Goal: Task Accomplishment & Management: Complete application form

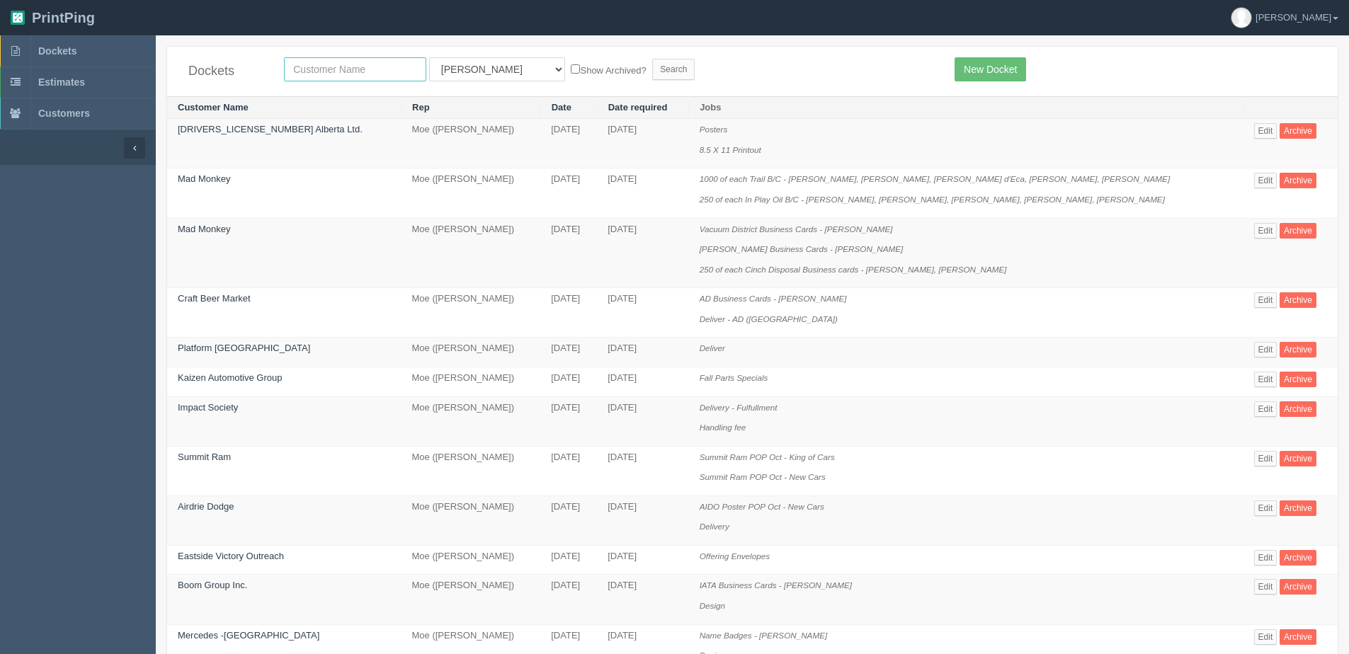
click at [358, 72] on input "text" at bounding box center [355, 69] width 142 height 24
paste input "Gas Alberta Inc."
type input "Gas Alberta Inc."
click at [652, 59] on input "Search" at bounding box center [673, 69] width 42 height 21
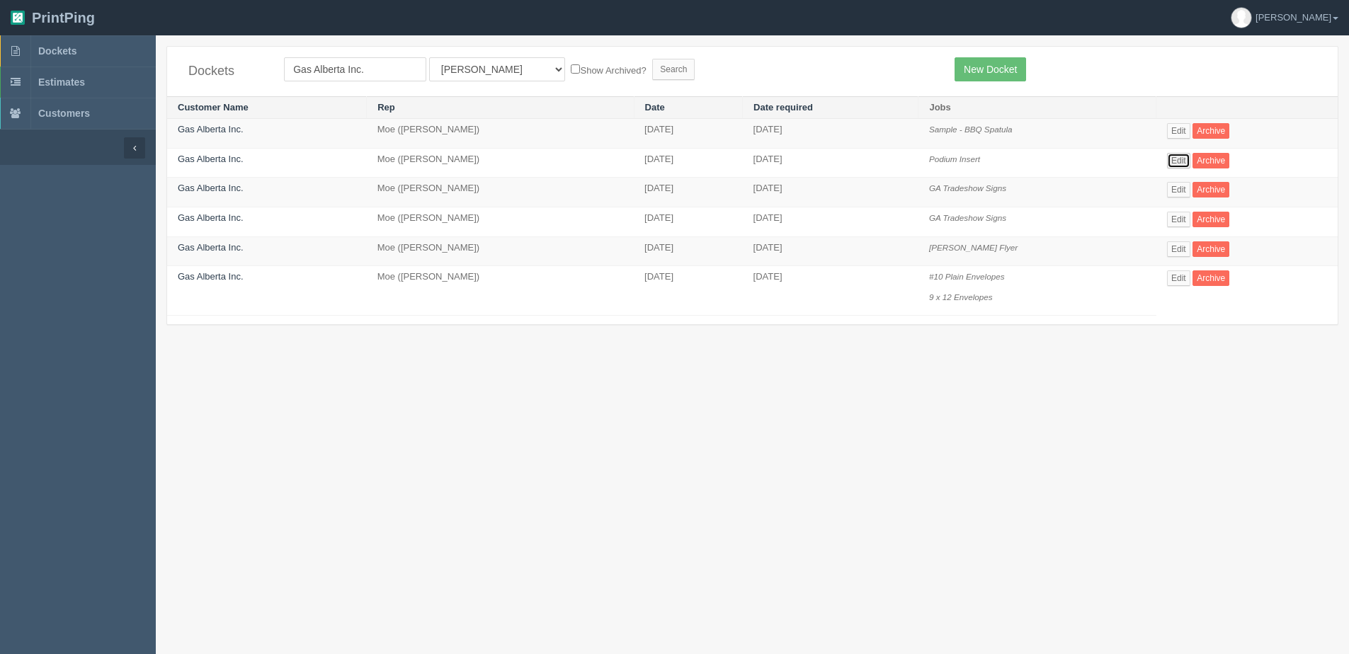
click at [1175, 159] on link "Edit" at bounding box center [1178, 161] width 23 height 16
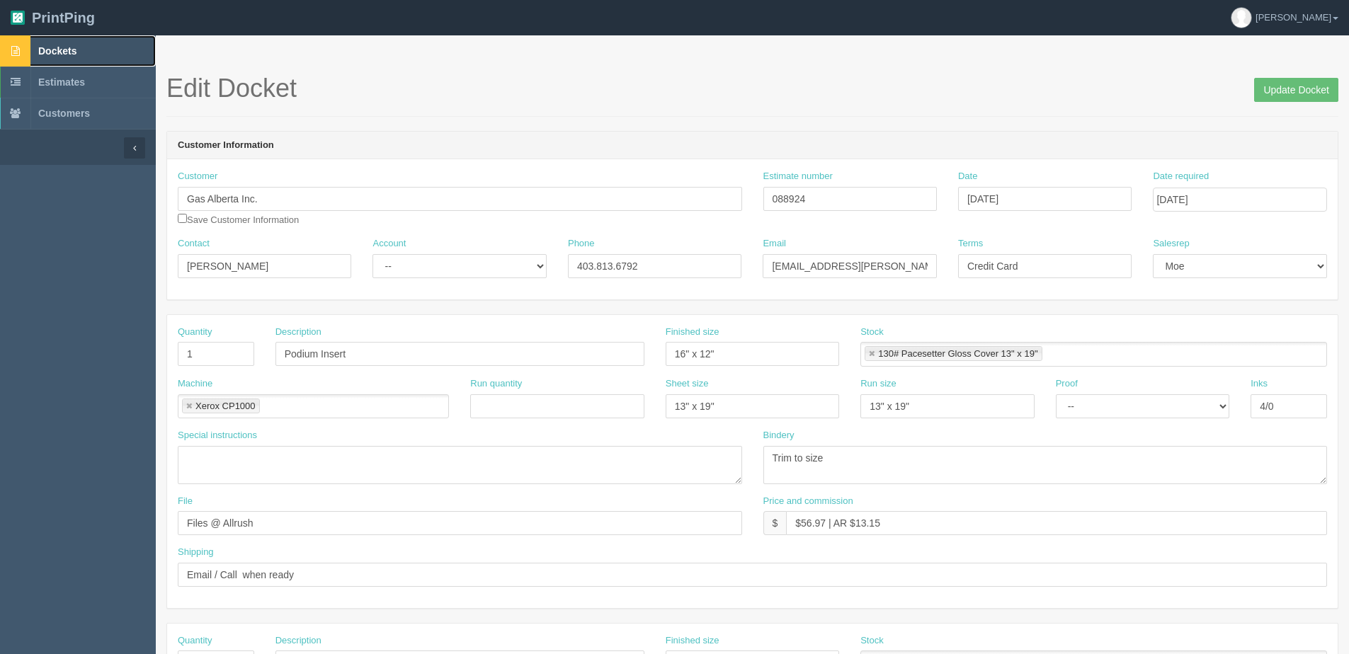
click at [60, 48] on span "Dockets" at bounding box center [57, 50] width 38 height 11
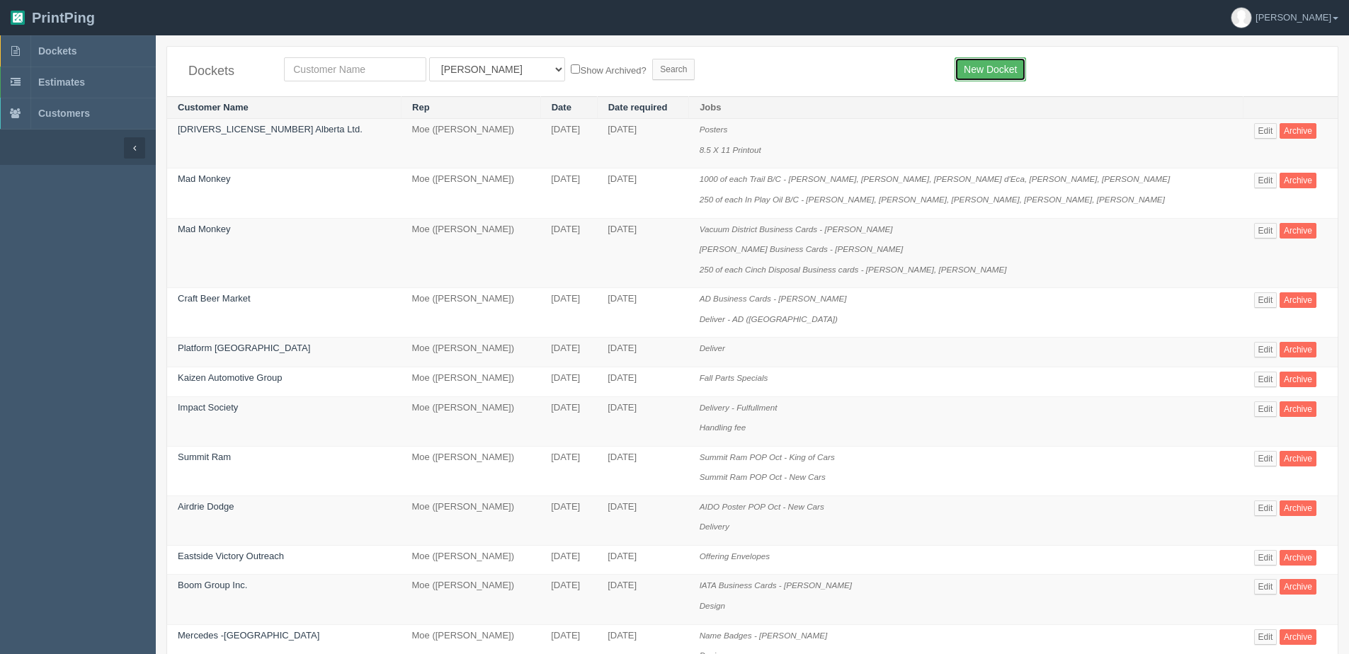
drag, startPoint x: 974, startPoint y: 75, endPoint x: 942, endPoint y: 75, distance: 31.9
click at [974, 75] on link "New Docket" at bounding box center [990, 69] width 72 height 24
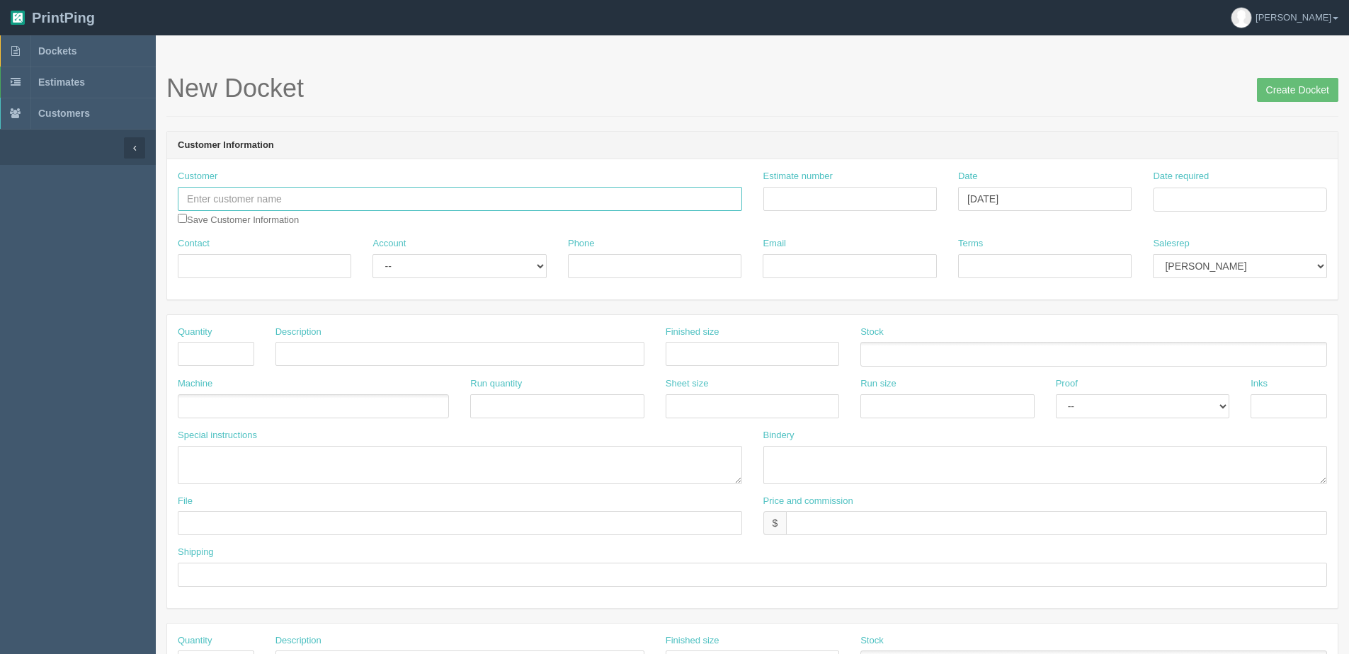
click at [244, 201] on input "text" at bounding box center [460, 199] width 564 height 24
click at [225, 255] on link "Gas Alb erta Inc." at bounding box center [234, 246] width 112 height 21
type input "Gas Alberta Inc."
type input "Paula Silva-Motz"
type input "403.813.6792"
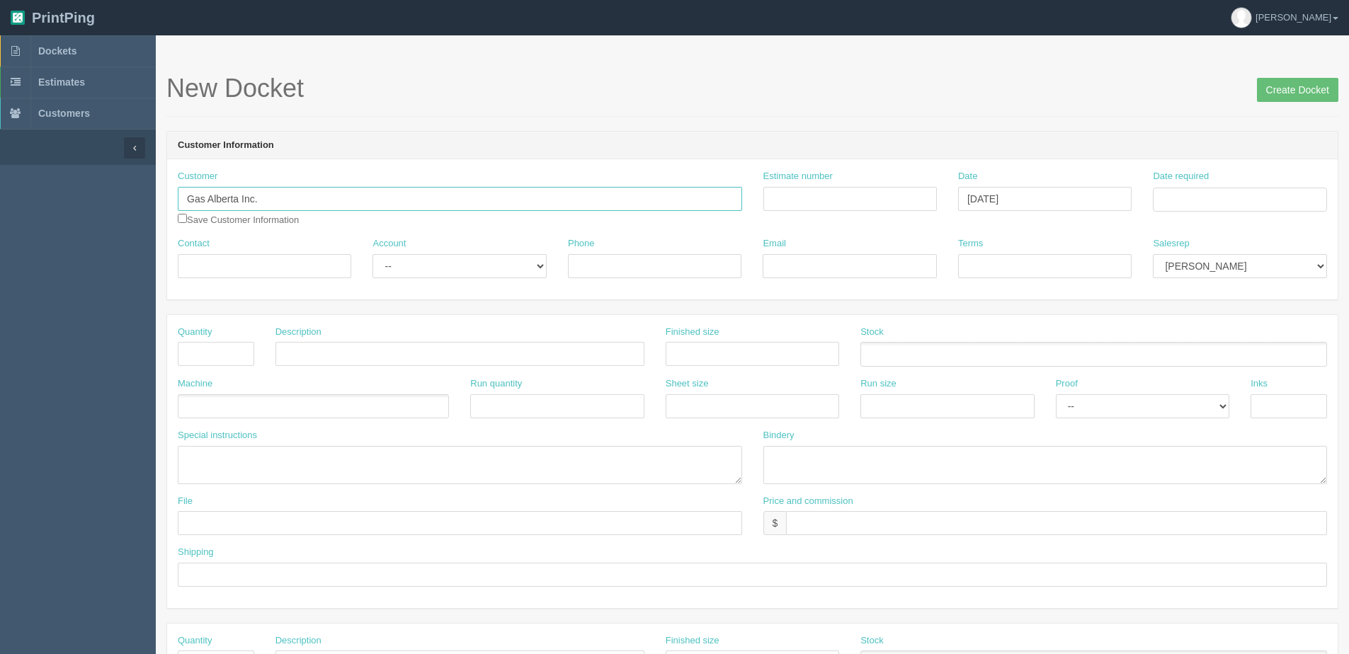
type input "PSilva-Motz@gasalberta.com"
type input "Credit Card"
drag, startPoint x: 420, startPoint y: 271, endPoint x: 411, endPoint y: 280, distance: 12.0
click at [418, 270] on select "-- Existing Client Allrush Client Rep Client" at bounding box center [458, 266] width 173 height 24
click at [1211, 202] on input "Date required" at bounding box center [1239, 200] width 173 height 24
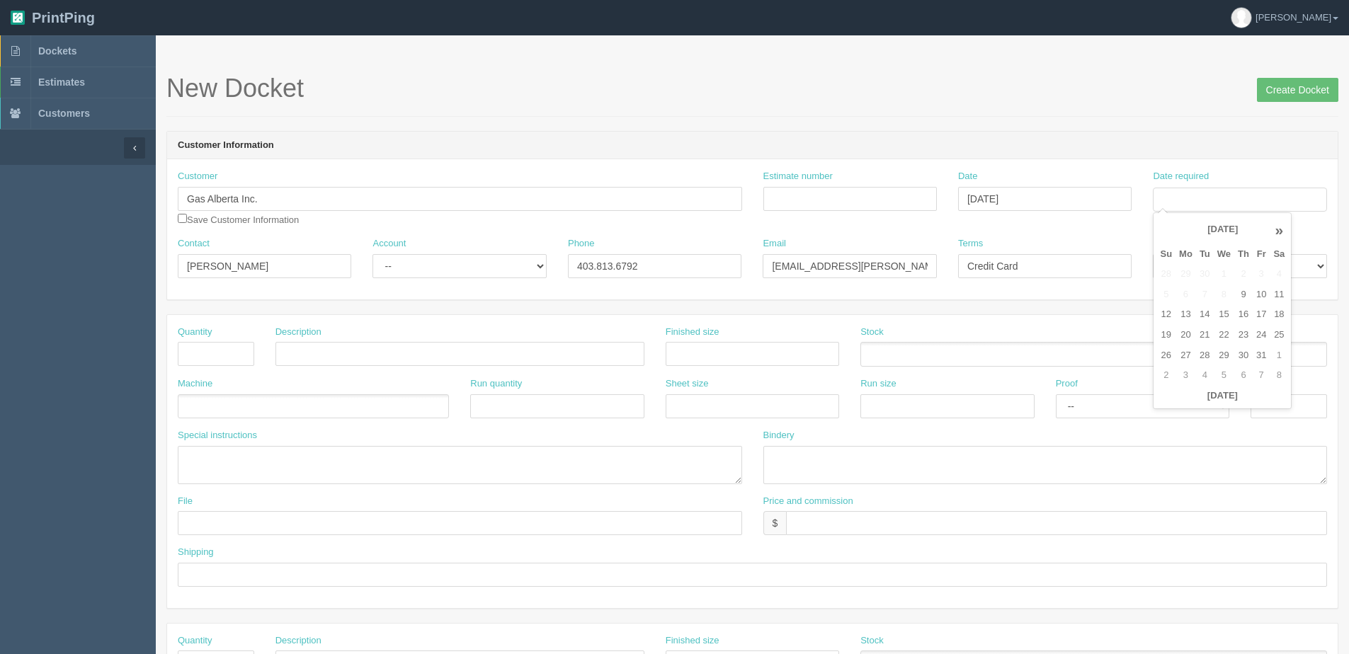
click at [1214, 404] on th "Today" at bounding box center [1222, 396] width 132 height 21
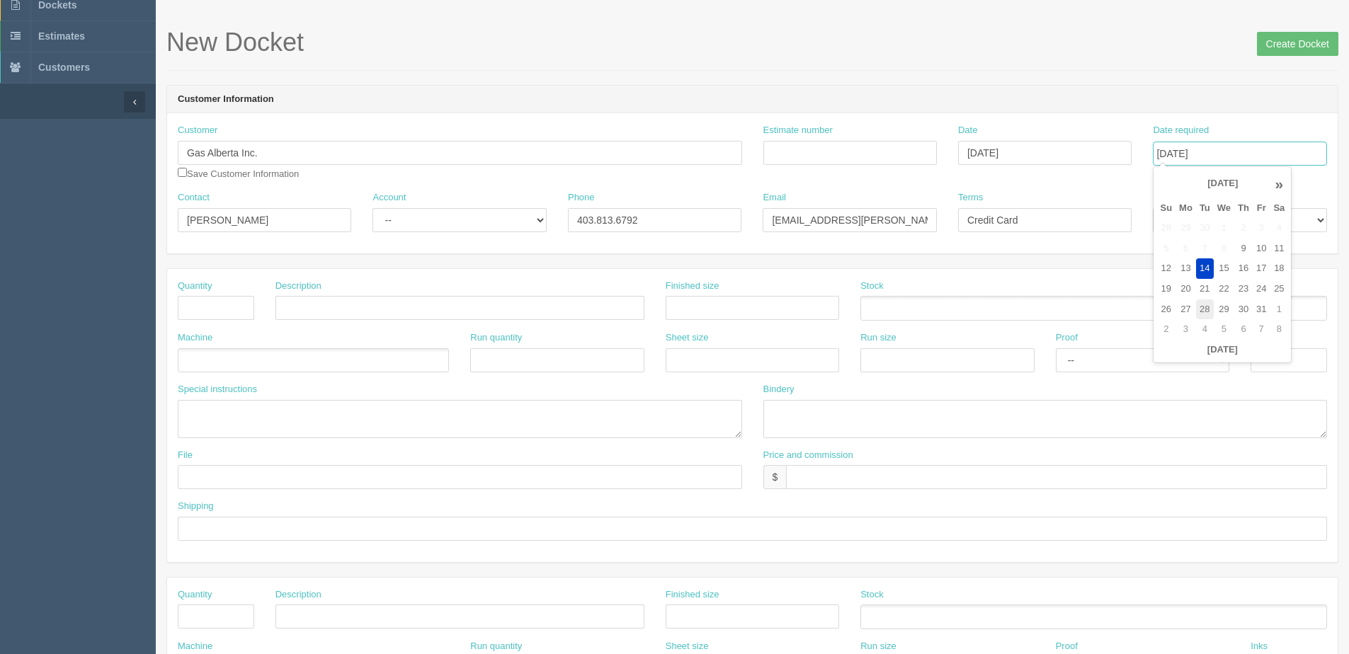
scroll to position [71, 0]
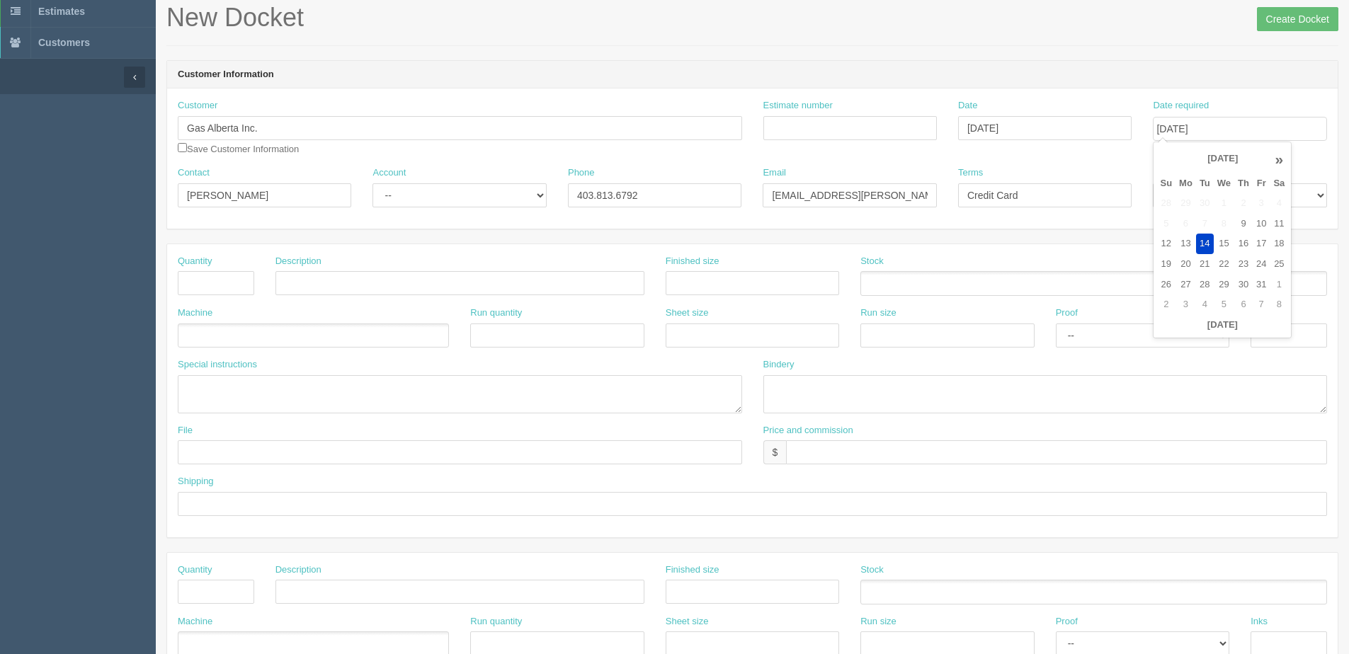
click at [1278, 156] on th "»" at bounding box center [1278, 159] width 18 height 28
click at [1240, 266] on td "20" at bounding box center [1243, 264] width 18 height 21
type input "November 20, 2025"
click at [238, 286] on input "text" at bounding box center [216, 283] width 76 height 24
type input "350"
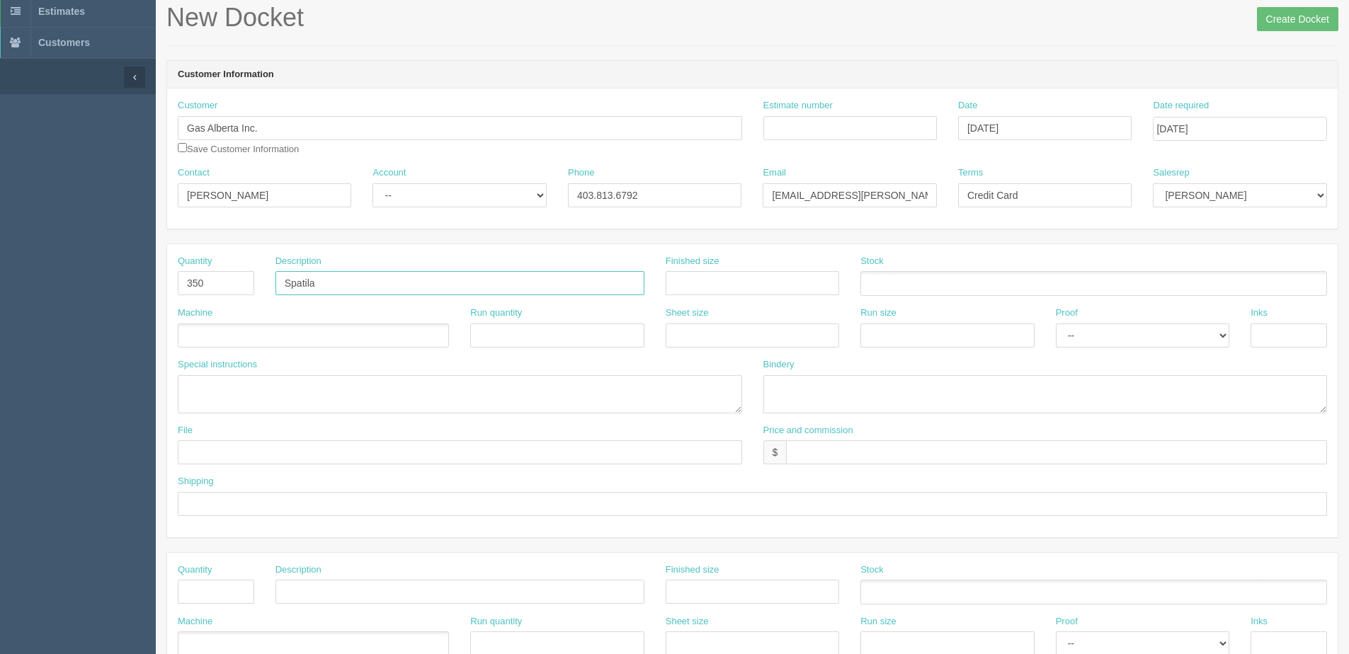
type input "Spatila"
click at [226, 335] on ul at bounding box center [313, 336] width 271 height 25
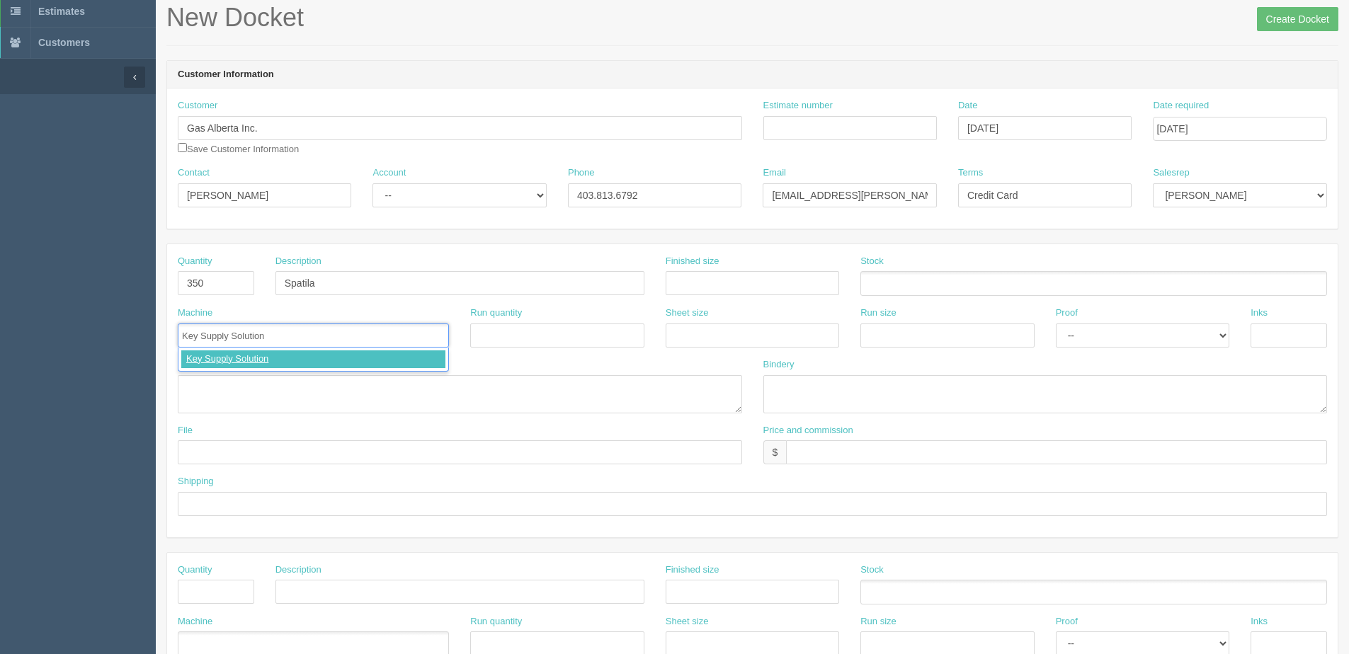
type input "Key Supply Solutions"
click at [251, 379] on textarea at bounding box center [460, 394] width 564 height 38
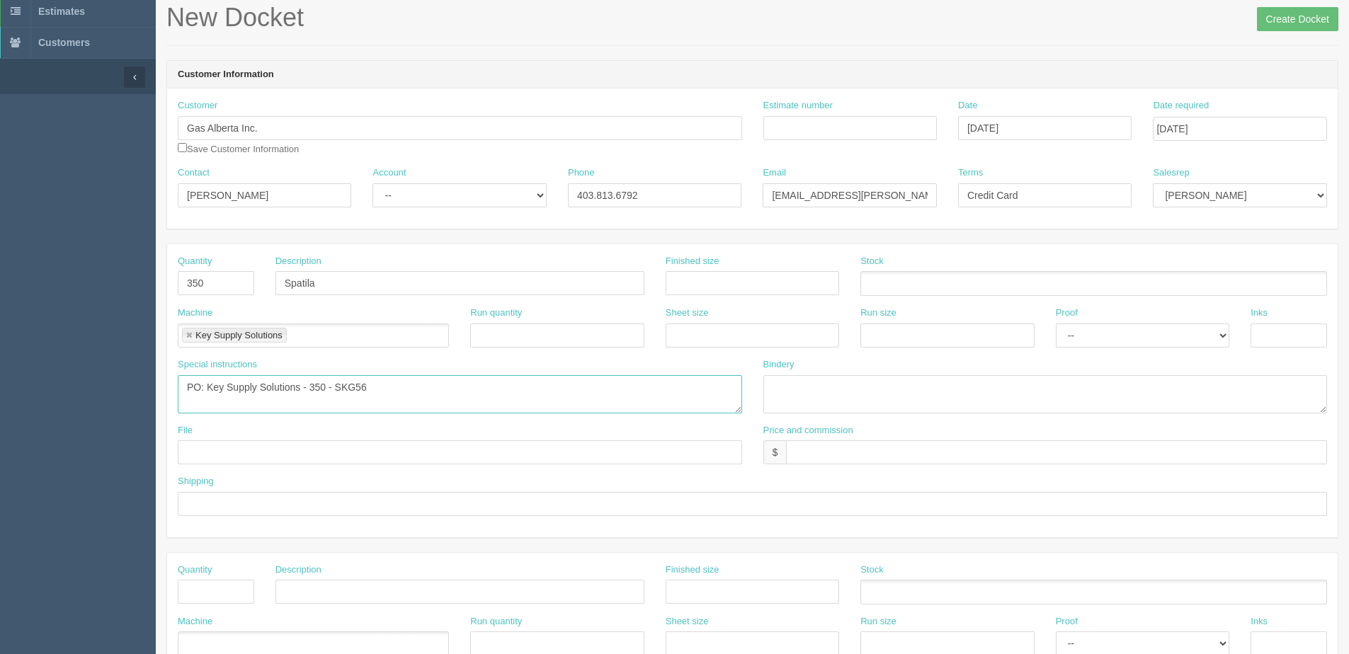
click at [421, 388] on textarea "PO: Key Supply Solutions - 350 - SKG56" at bounding box center [460, 394] width 564 height 38
paste textarea "Custom Logo BBQ Spatula with Bottle Opener"
click at [603, 373] on div "Special instructions PO: Key Supply Solutions - 350 - SKG56 Custom Logo BBQ Spa…" at bounding box center [460, 385] width 564 height 55
click at [615, 392] on textarea "PO: Key Supply Solutions - 350 - SKG56 Custom Logo BBQ Spatula with Bottle Open…" at bounding box center [460, 394] width 564 height 38
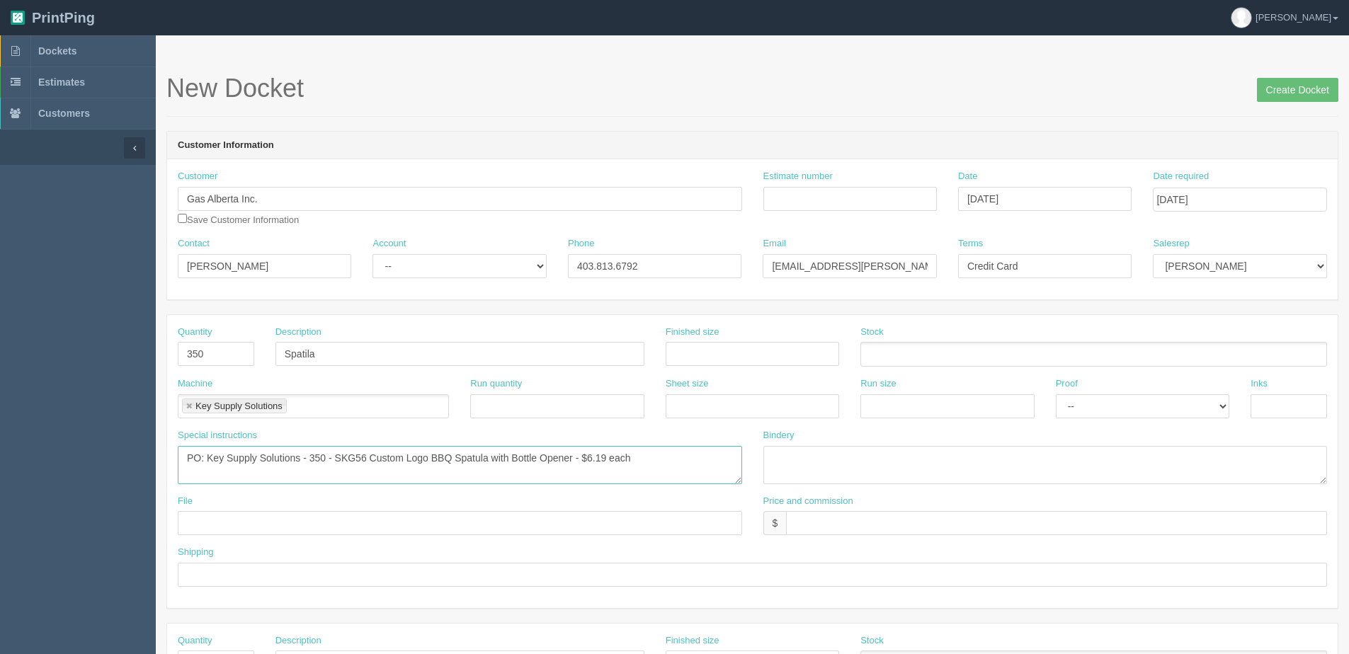
type textarea "PO: Key Supply Solutions - 350 - SKG56 Custom Logo BBQ Spatula with Bottle Open…"
drag, startPoint x: 1225, startPoint y: 268, endPoint x: 1221, endPoint y: 279, distance: 12.4
click at [1225, 268] on select "Mark Mikayla Aly Stacy Rebecca Matthew Viki Phil Greg Jim Sam Brandon Zach Stev…" at bounding box center [1239, 266] width 173 height 24
select select "1"
click at [1153, 254] on select "Mark Mikayla Aly Stacy Rebecca Matthew Viki Phil Greg Jim Sam Brandon Zach Stev…" at bounding box center [1239, 266] width 173 height 24
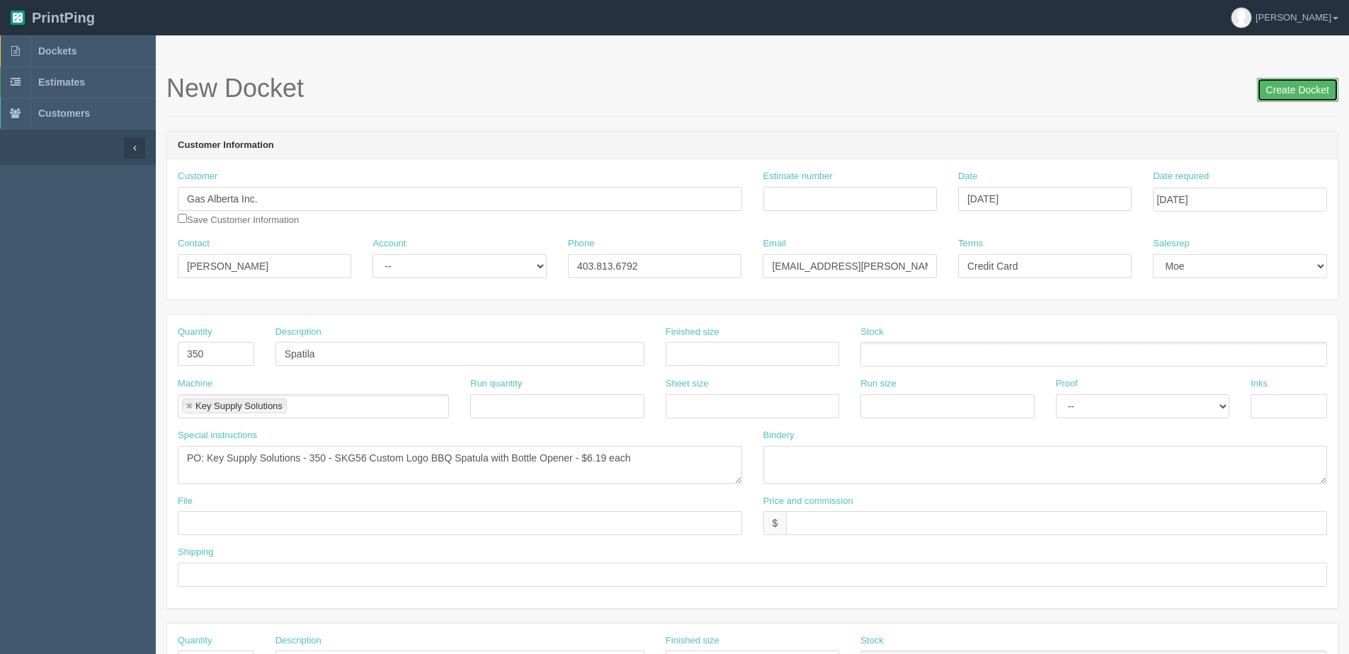
click at [1286, 84] on input "Create Docket" at bounding box center [1297, 90] width 81 height 24
